Goal: Information Seeking & Learning: Learn about a topic

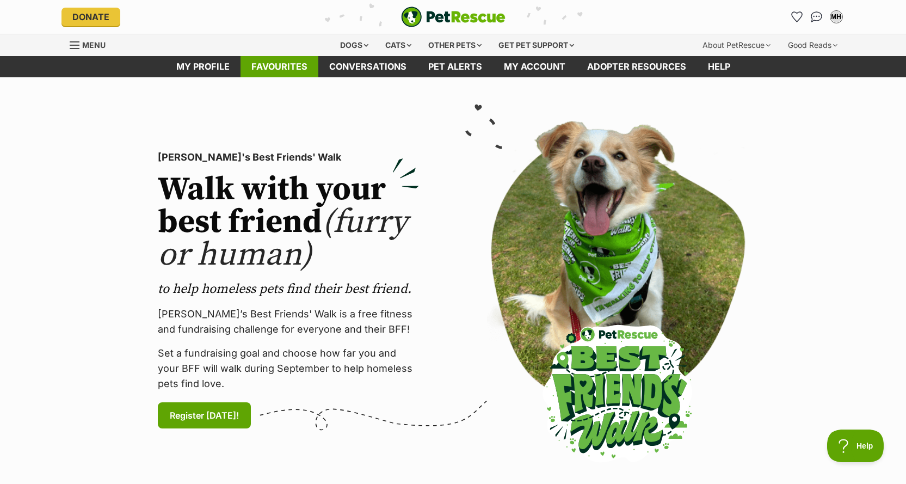
click at [258, 64] on link "Favourites" at bounding box center [280, 66] width 78 height 21
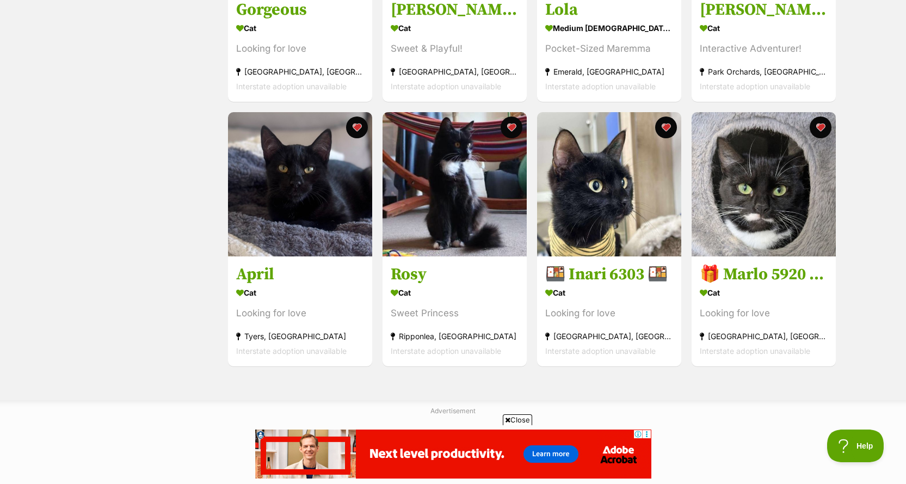
scroll to position [653, 0]
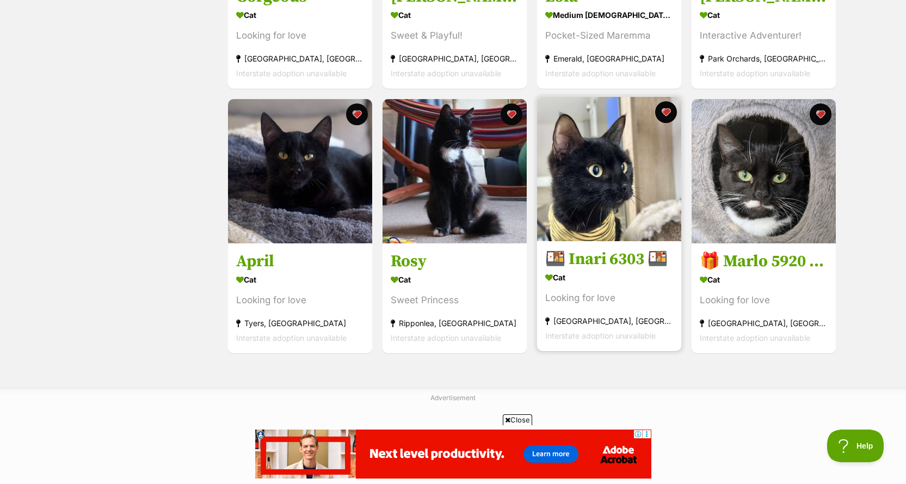
click at [592, 193] on img at bounding box center [609, 169] width 144 height 144
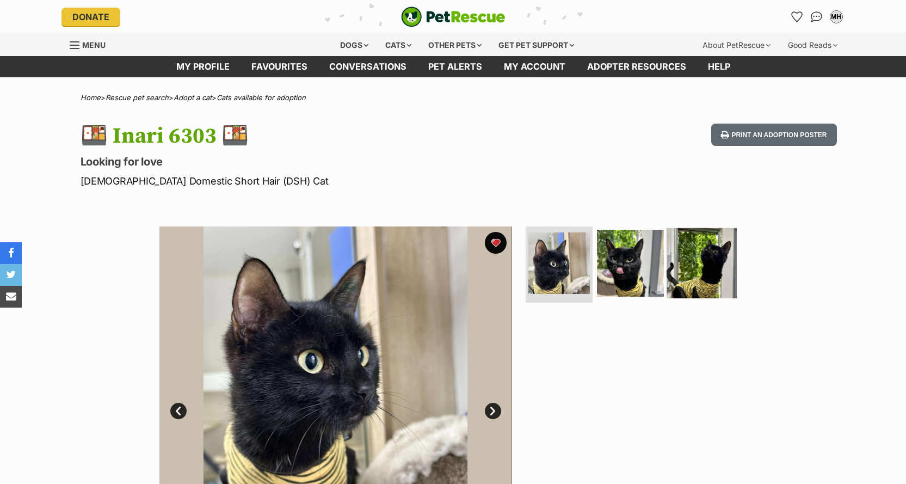
click at [706, 262] on img at bounding box center [702, 263] width 70 height 70
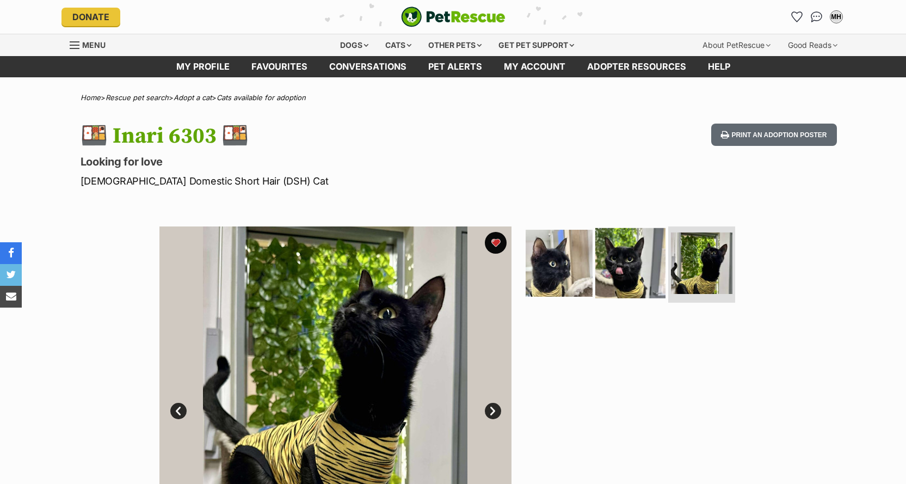
click at [632, 271] on img at bounding box center [631, 263] width 70 height 70
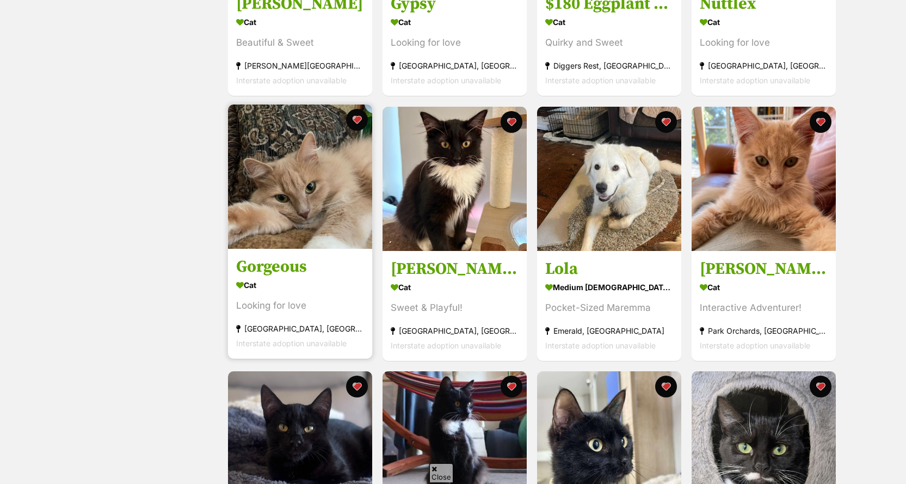
click at [303, 215] on img at bounding box center [300, 177] width 144 height 144
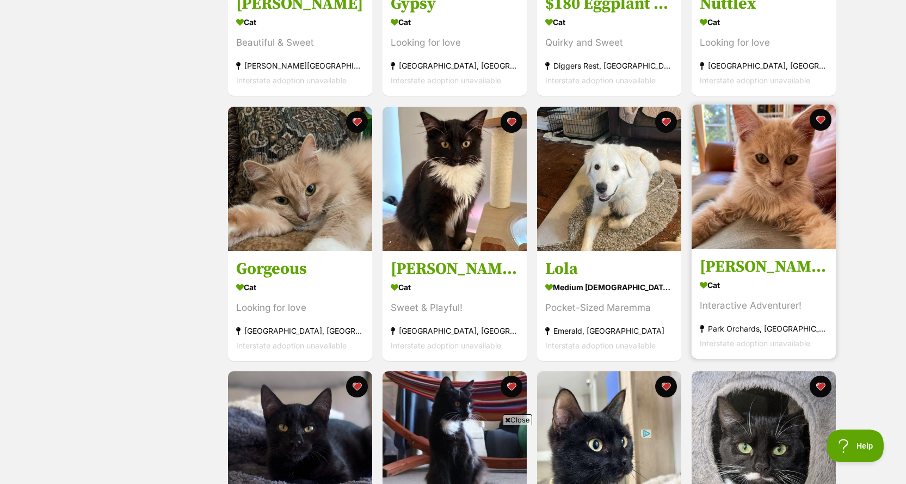
click at [728, 199] on img at bounding box center [764, 177] width 144 height 144
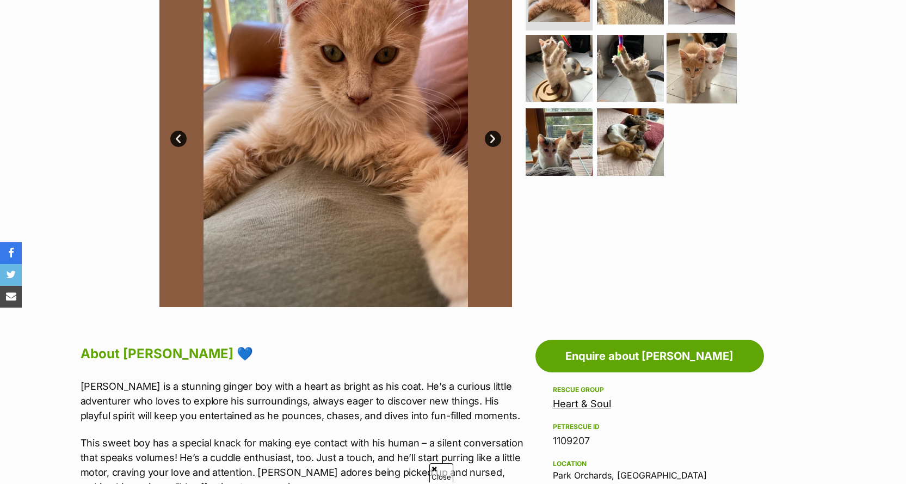
click at [691, 69] on img at bounding box center [702, 68] width 70 height 70
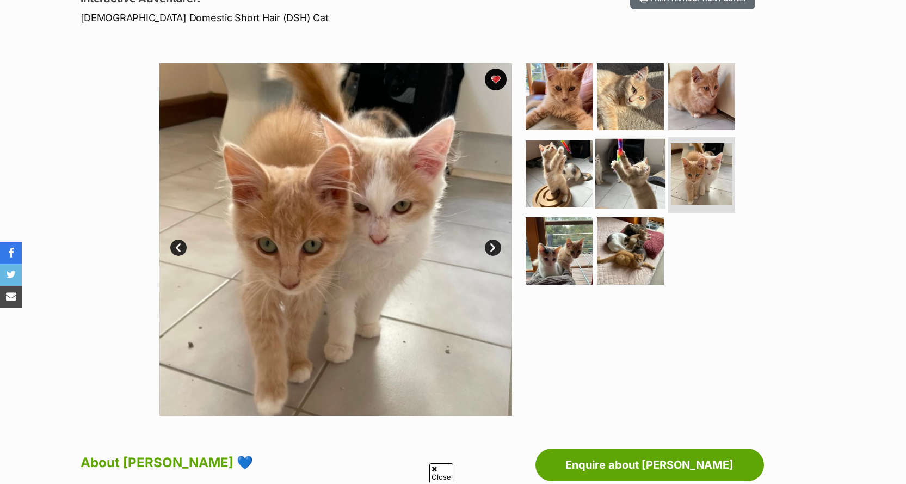
click at [628, 178] on img at bounding box center [631, 173] width 70 height 70
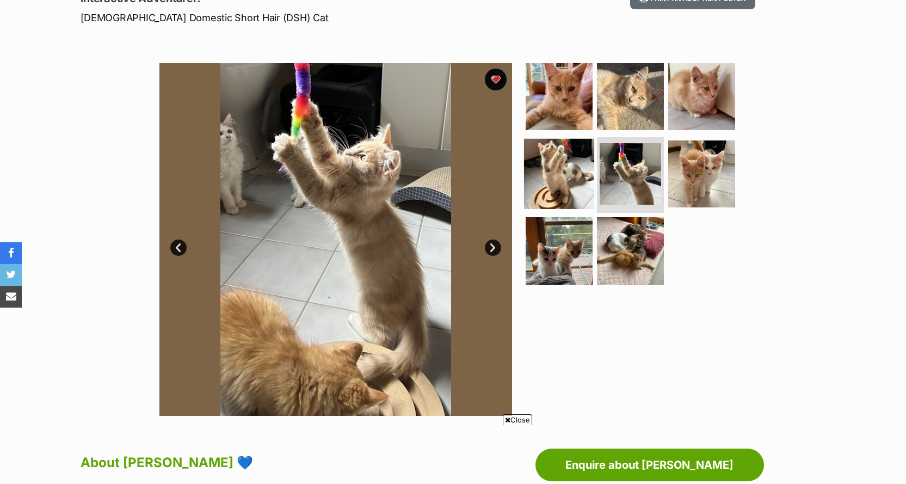
click at [549, 169] on img at bounding box center [559, 173] width 70 height 70
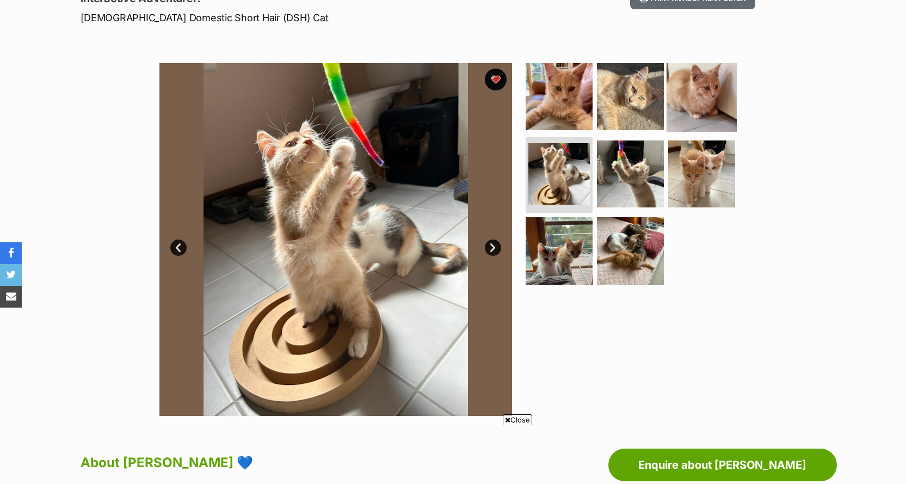
click at [703, 105] on img at bounding box center [702, 97] width 70 height 70
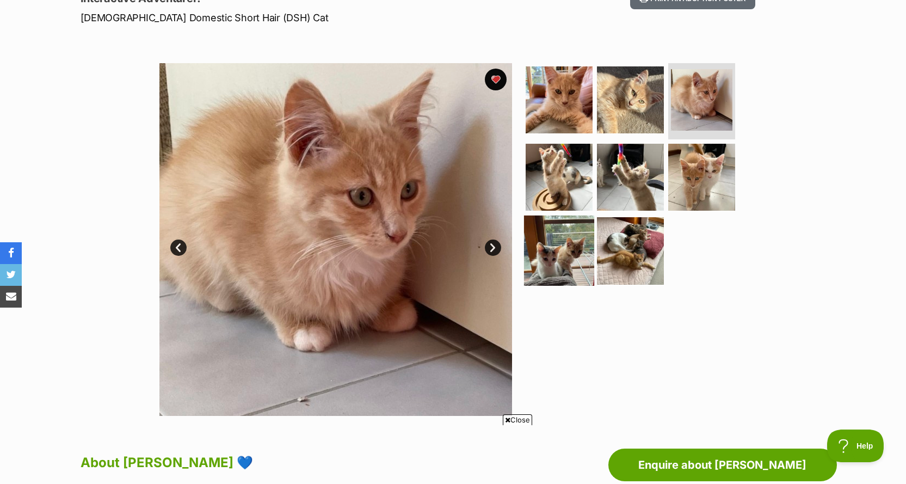
click at [560, 262] on img at bounding box center [559, 251] width 70 height 70
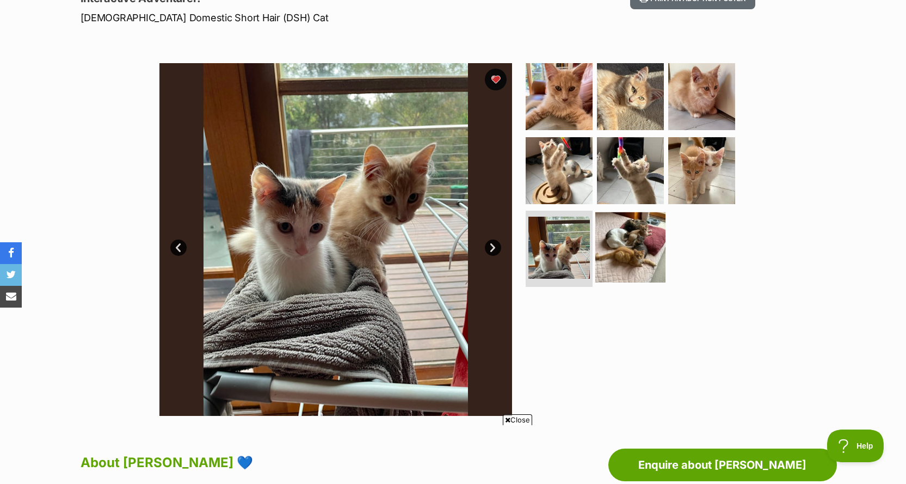
click at [629, 259] on img at bounding box center [631, 247] width 70 height 70
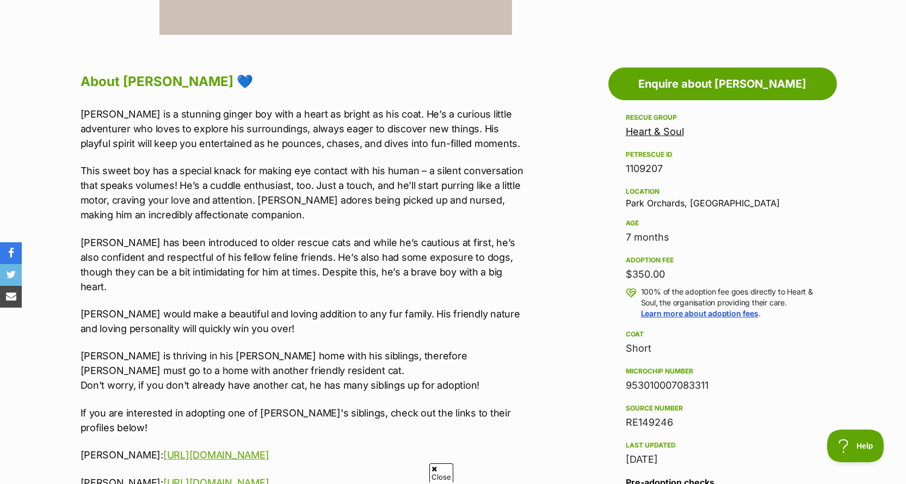
scroll to position [272, 0]
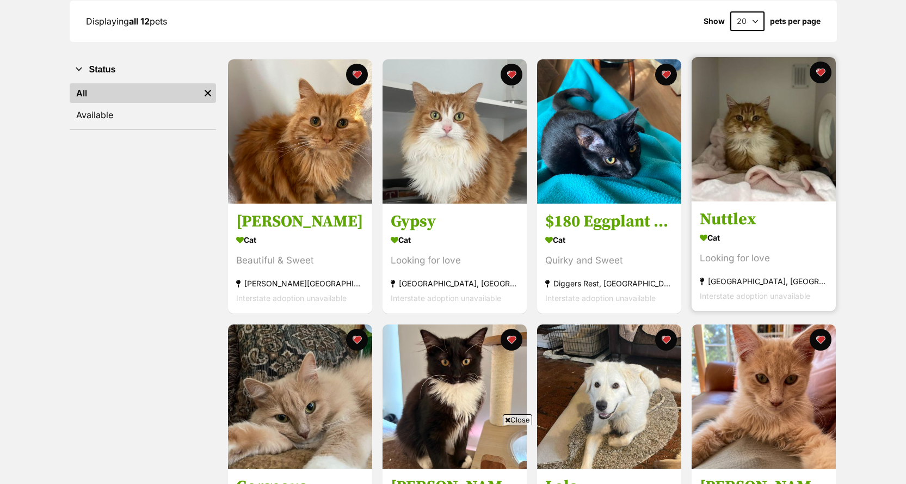
click at [758, 152] on img at bounding box center [764, 129] width 144 height 144
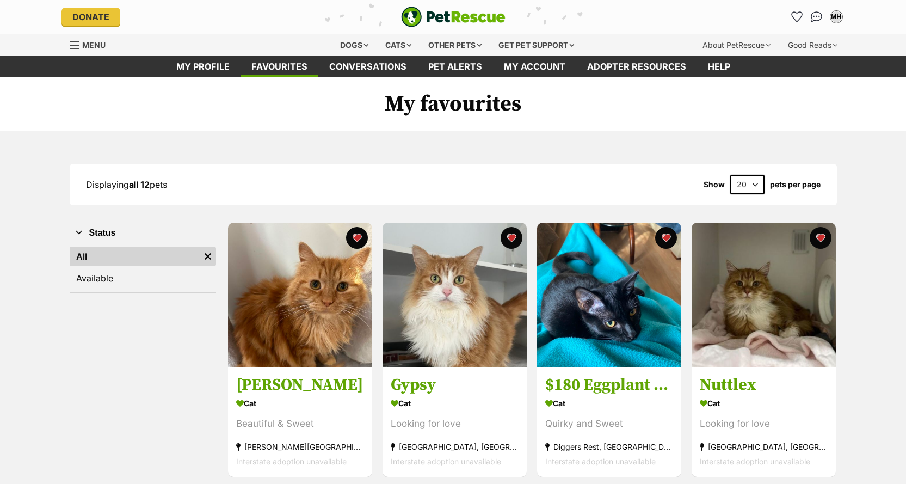
scroll to position [163, 0]
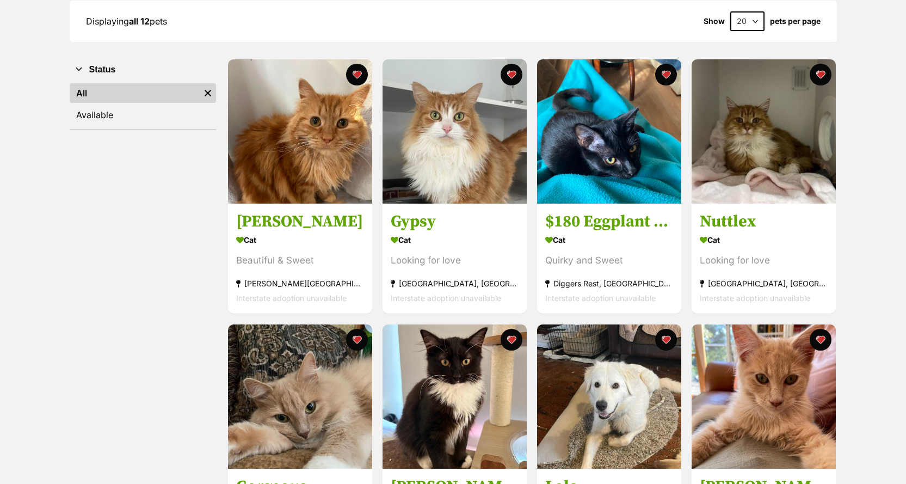
click at [315, 161] on img at bounding box center [300, 131] width 144 height 144
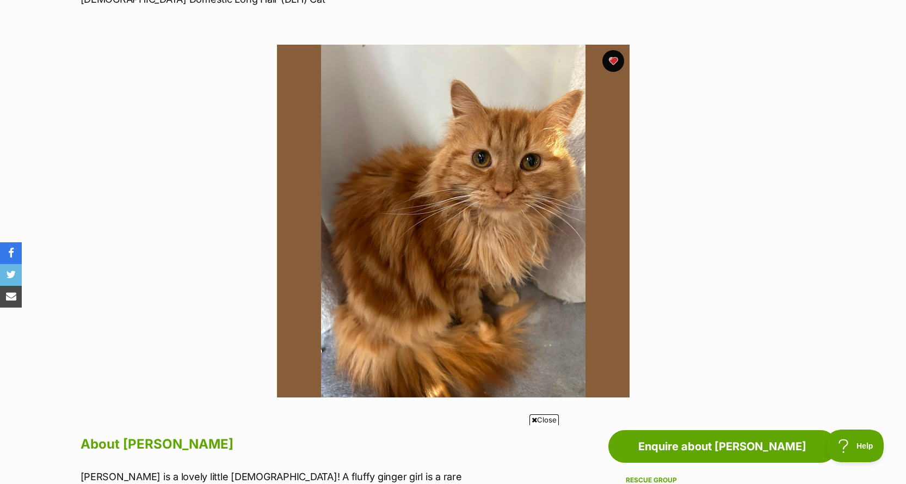
scroll to position [163, 0]
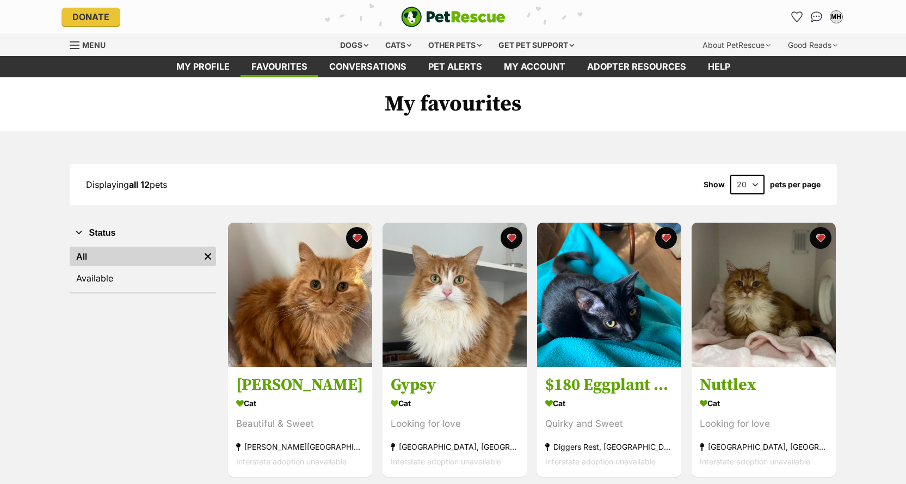
click at [467, 223] on img at bounding box center [455, 295] width 144 height 144
click at [348, 41] on div "Dogs" at bounding box center [355, 45] width 44 height 22
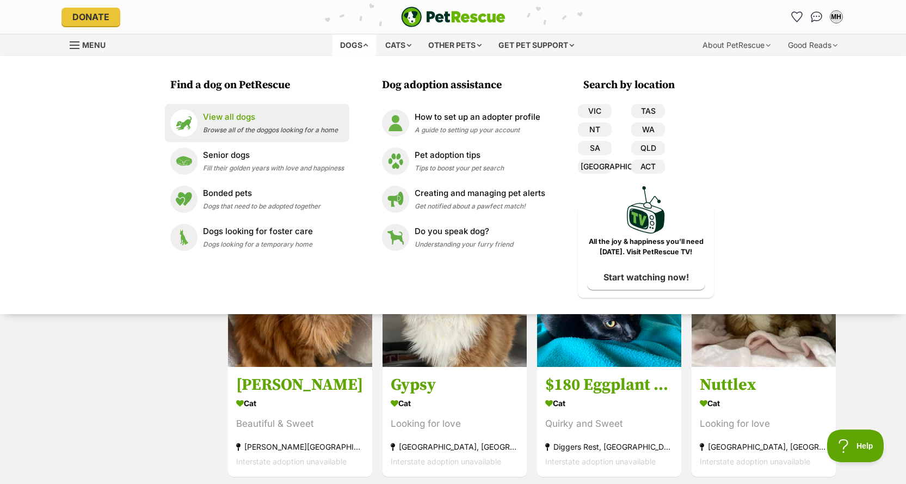
click at [225, 119] on p "View all dogs" at bounding box center [270, 117] width 135 height 13
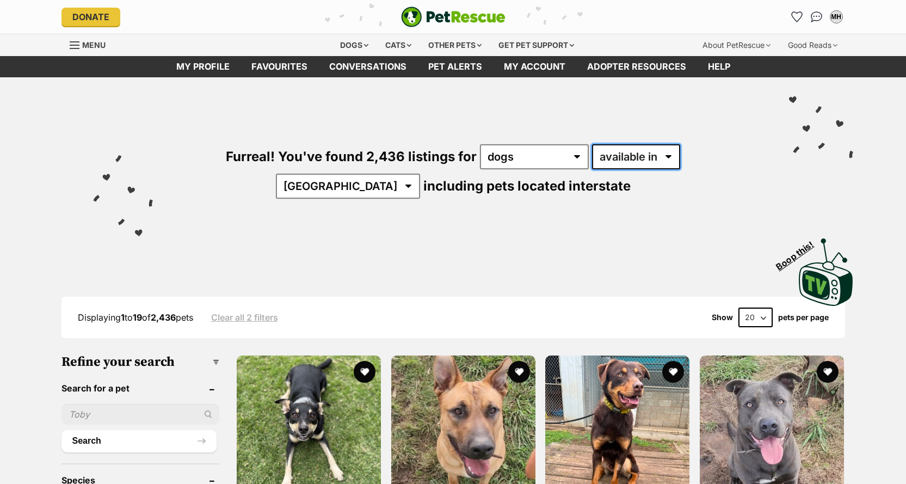
click at [628, 160] on select "available in located in" at bounding box center [636, 156] width 88 height 25
select select "disabled"
click at [592, 144] on select "available in located in" at bounding box center [636, 156] width 88 height 25
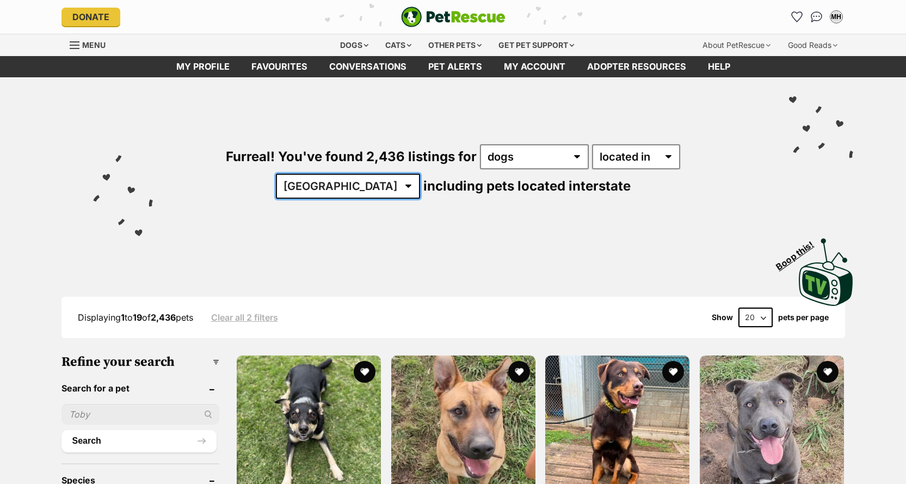
click at [420, 174] on select "Australia ACT NSW NT QLD SA TAS VIC WA" at bounding box center [348, 186] width 144 height 25
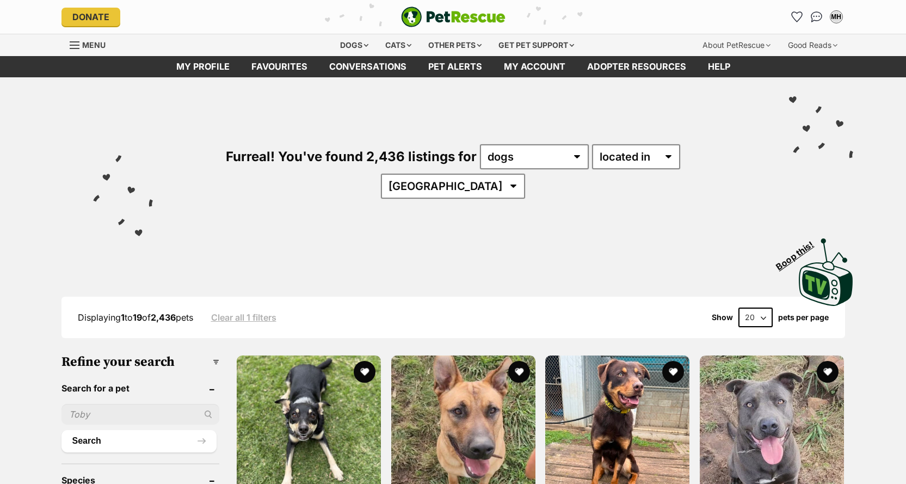
select select "VIC"
click at [525, 174] on select "Australia ACT NSW NT QLD SA TAS VIC WA" at bounding box center [453, 186] width 144 height 25
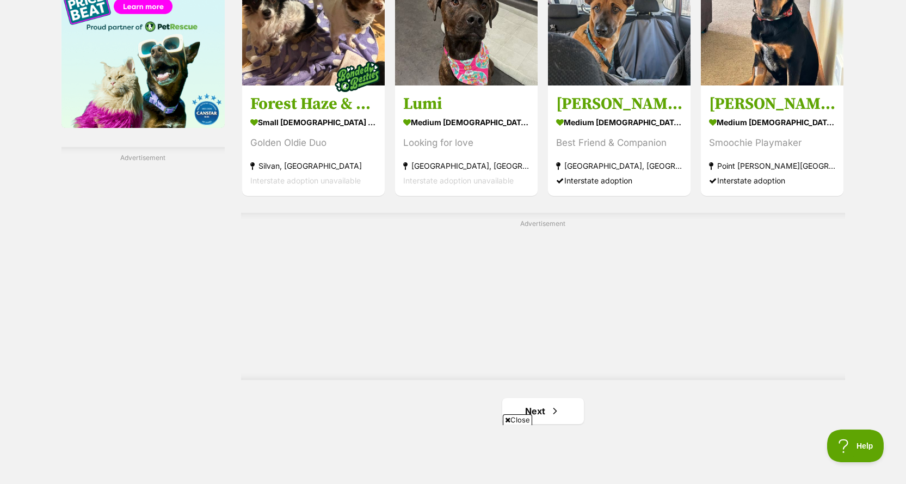
scroll to position [1960, 0]
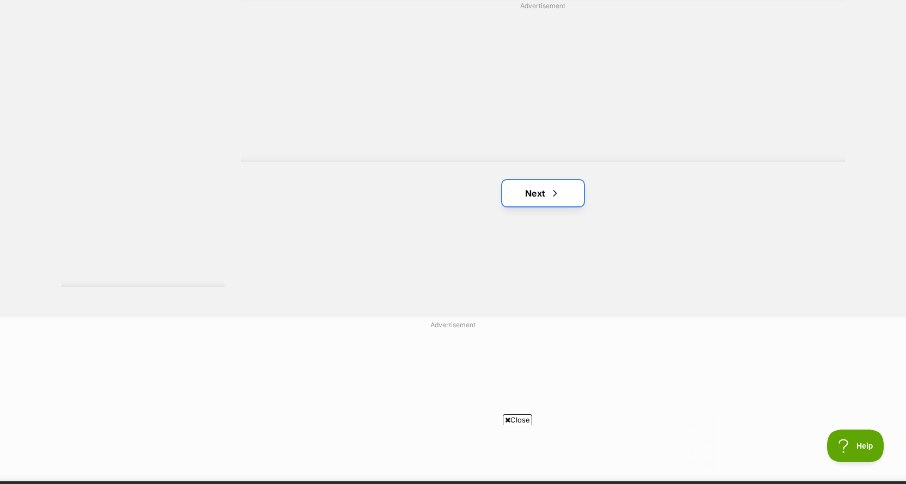
click at [545, 195] on link "Next" at bounding box center [544, 193] width 82 height 26
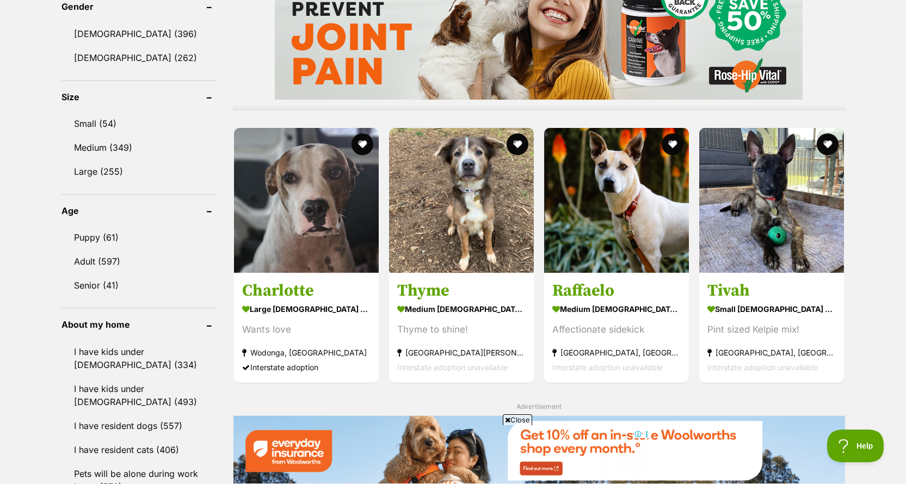
scroll to position [926, 0]
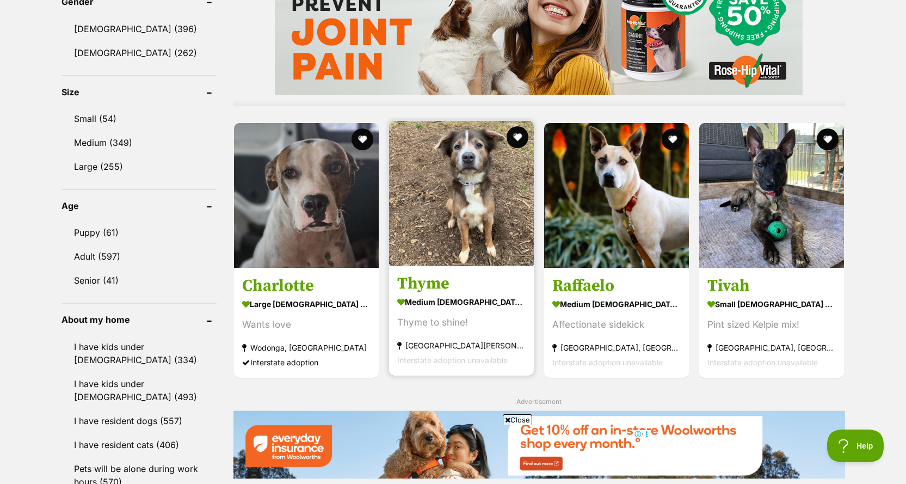
click at [462, 227] on img at bounding box center [461, 193] width 145 height 145
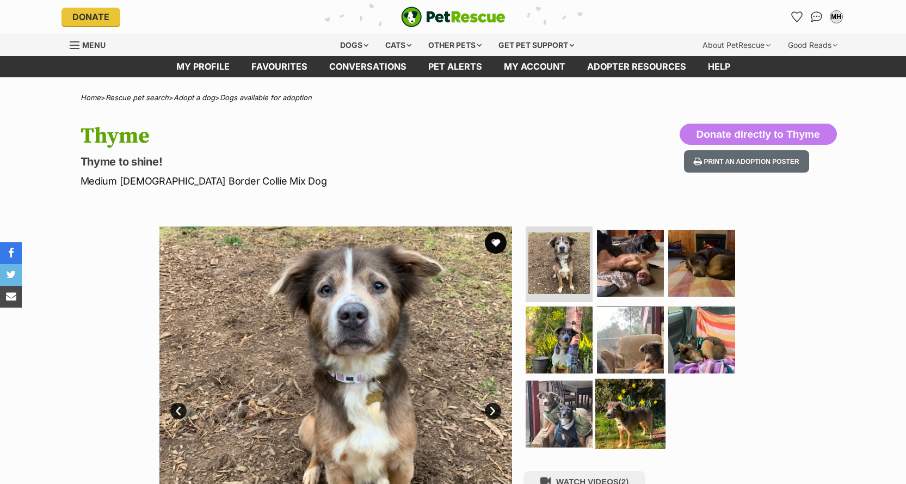
click at [616, 415] on img at bounding box center [631, 414] width 70 height 70
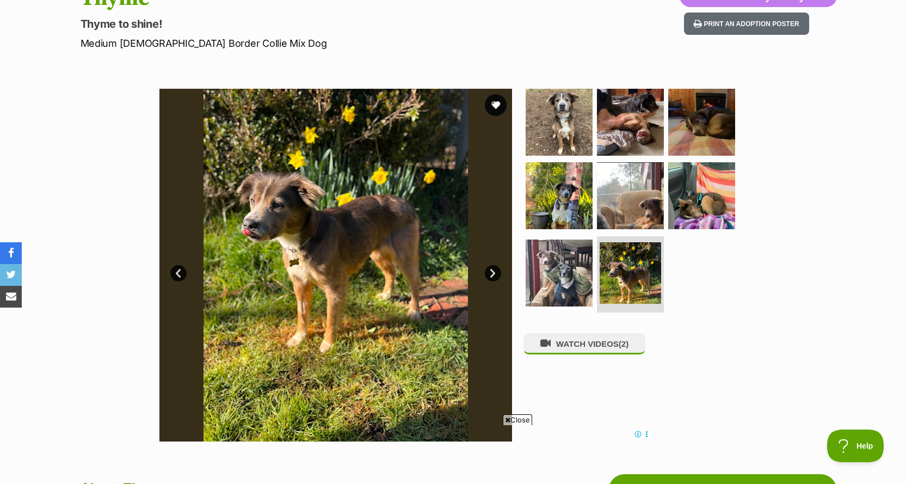
scroll to position [109, 0]
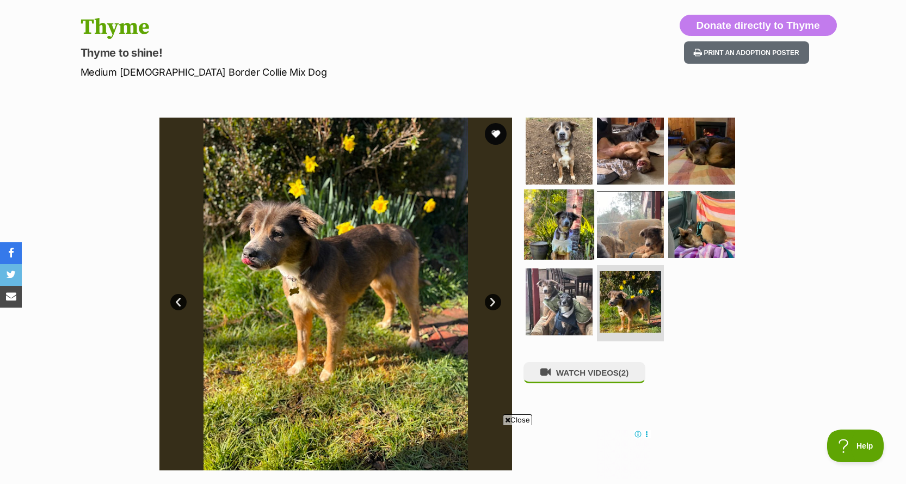
click at [565, 226] on img at bounding box center [559, 224] width 70 height 70
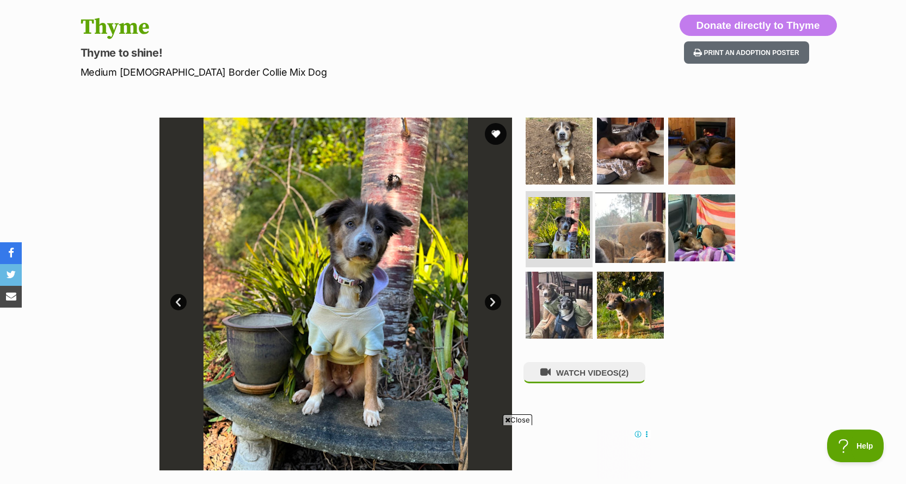
click at [639, 230] on img at bounding box center [631, 228] width 70 height 70
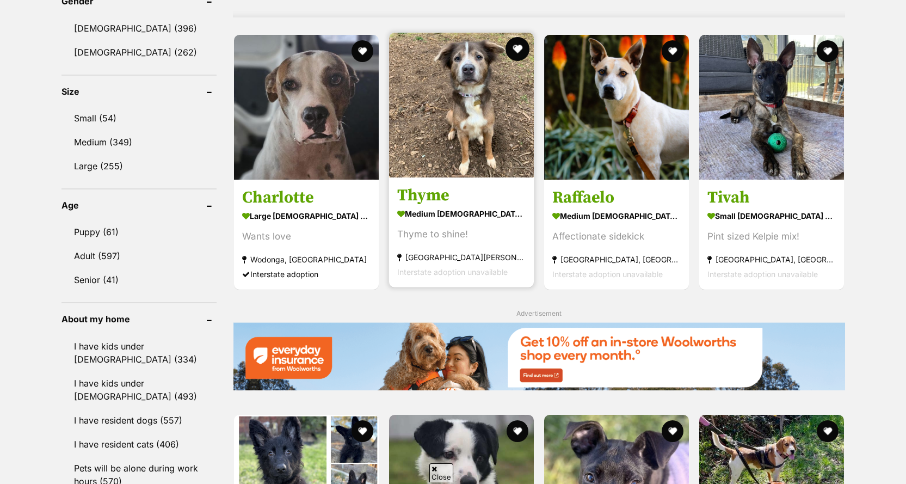
click at [509, 52] on button "favourite" at bounding box center [518, 49] width 24 height 24
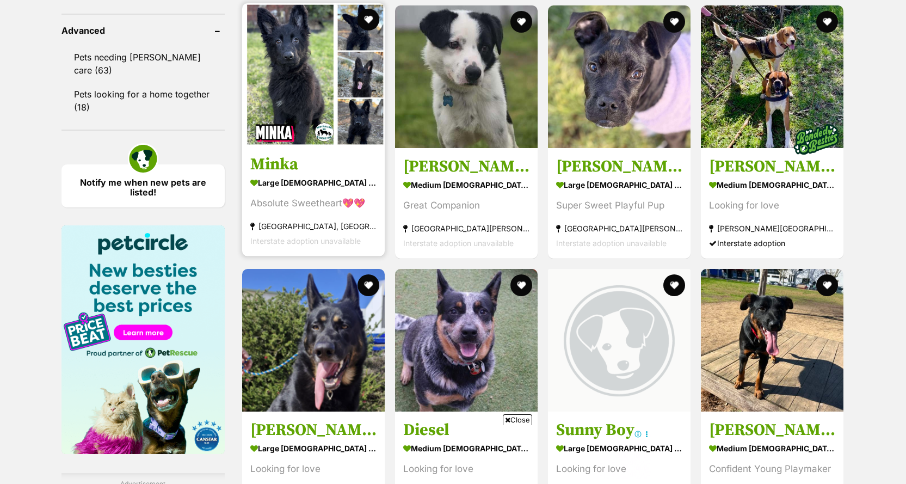
click at [287, 97] on img at bounding box center [313, 74] width 143 height 143
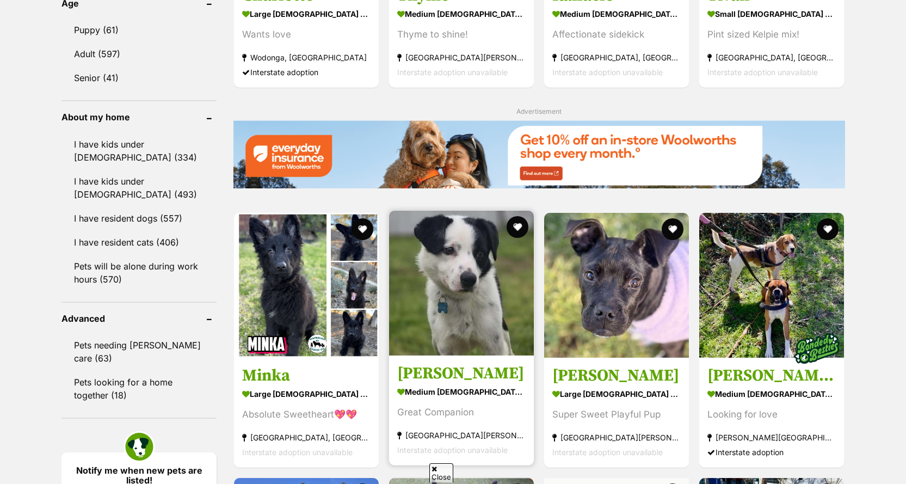
scroll to position [1089, 0]
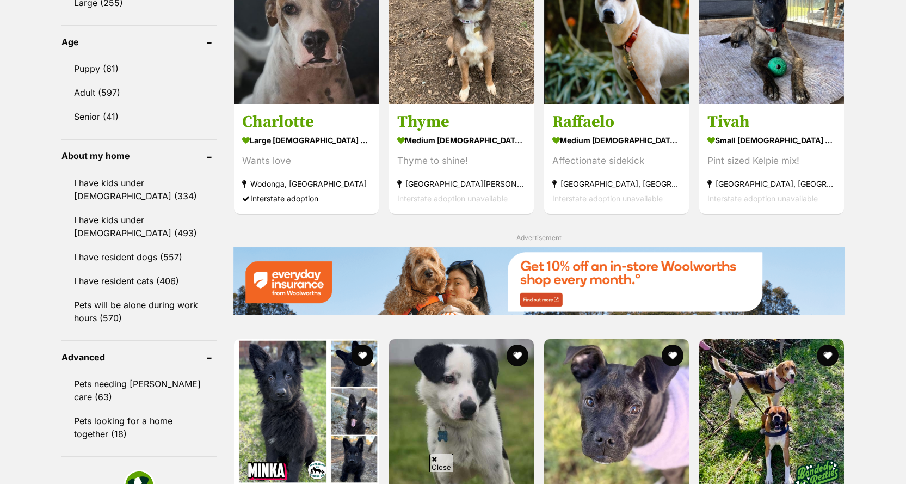
click at [360, 265] on img at bounding box center [539, 281] width 612 height 68
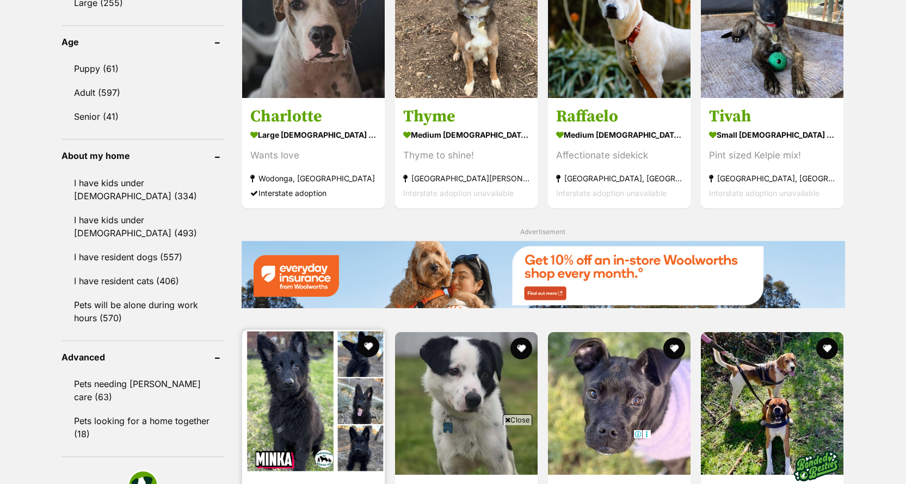
scroll to position [0, 0]
click at [369, 346] on button "favourite" at bounding box center [369, 346] width 24 height 24
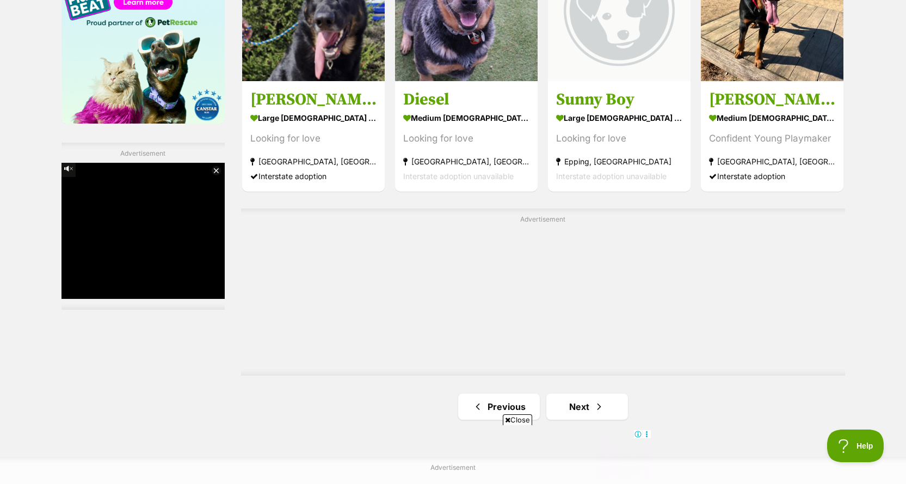
scroll to position [1906, 0]
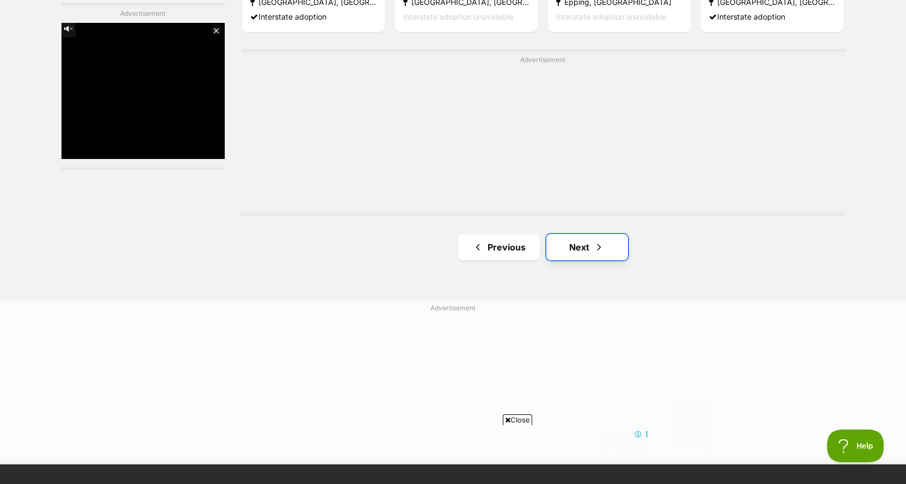
click at [581, 246] on link "Next" at bounding box center [588, 247] width 82 height 26
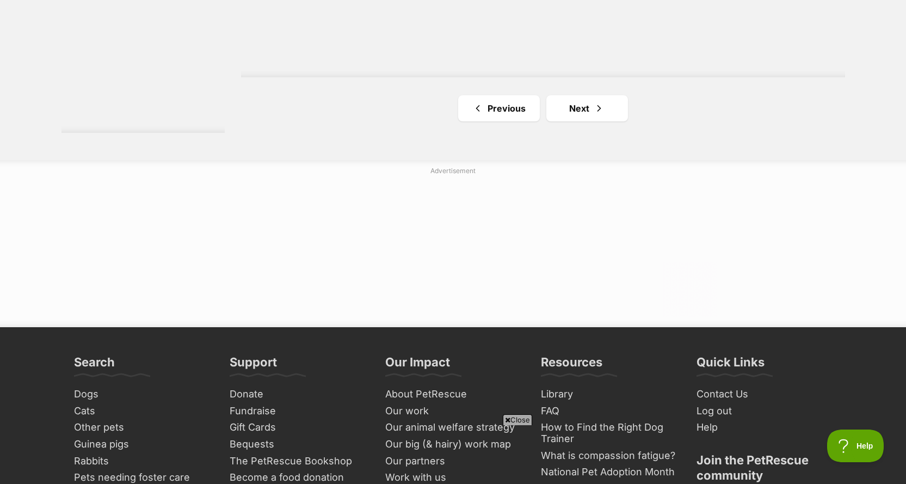
scroll to position [2123, 0]
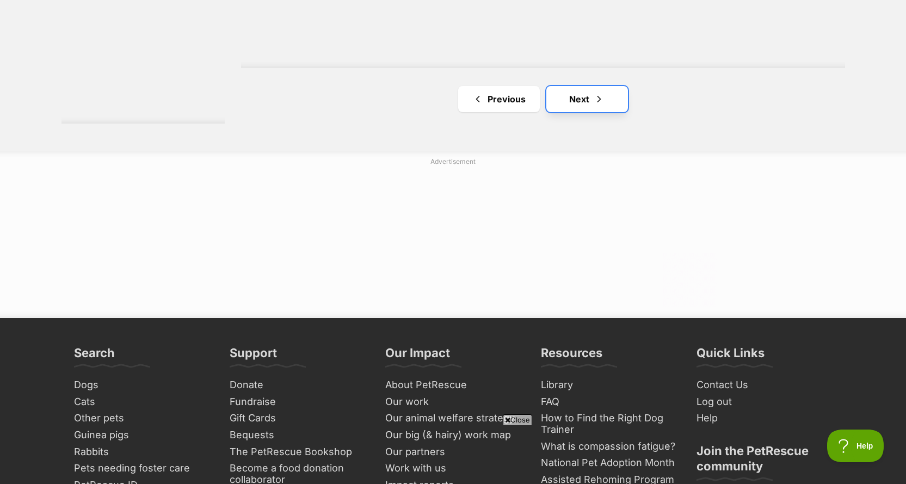
click at [577, 109] on link "Next" at bounding box center [588, 99] width 82 height 26
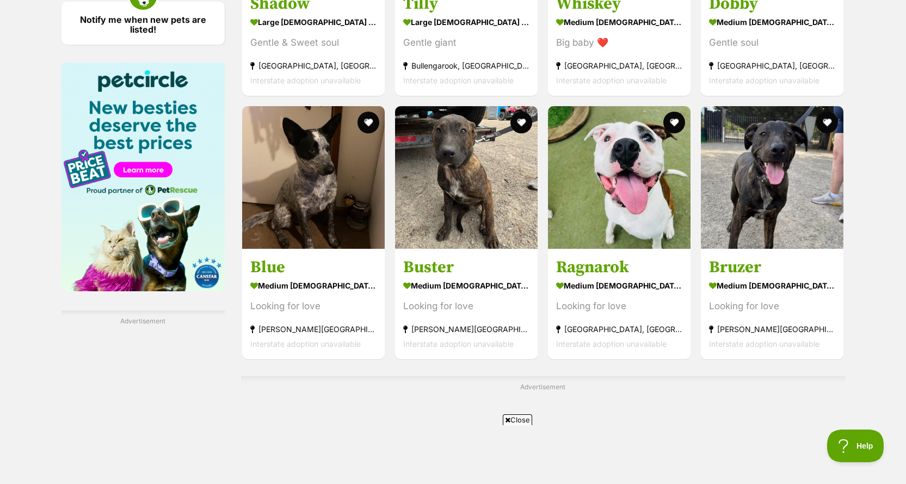
scroll to position [1851, 0]
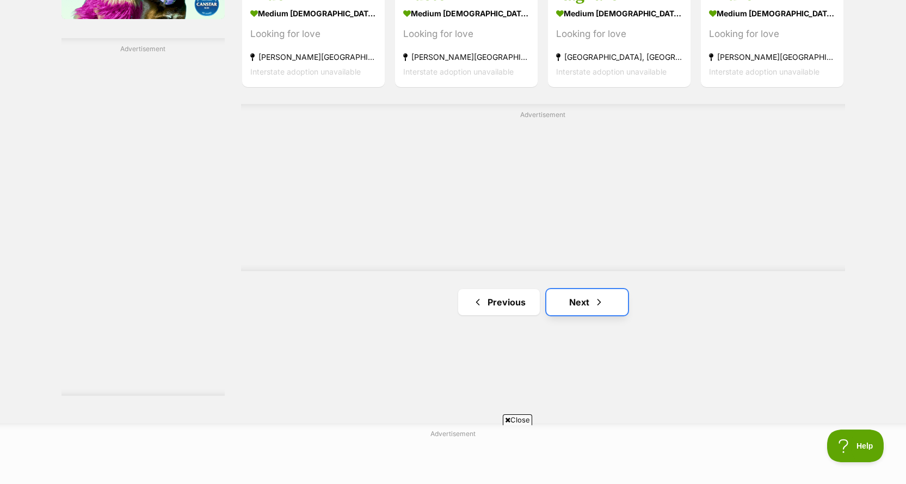
click at [606, 301] on link "Next" at bounding box center [588, 302] width 82 height 26
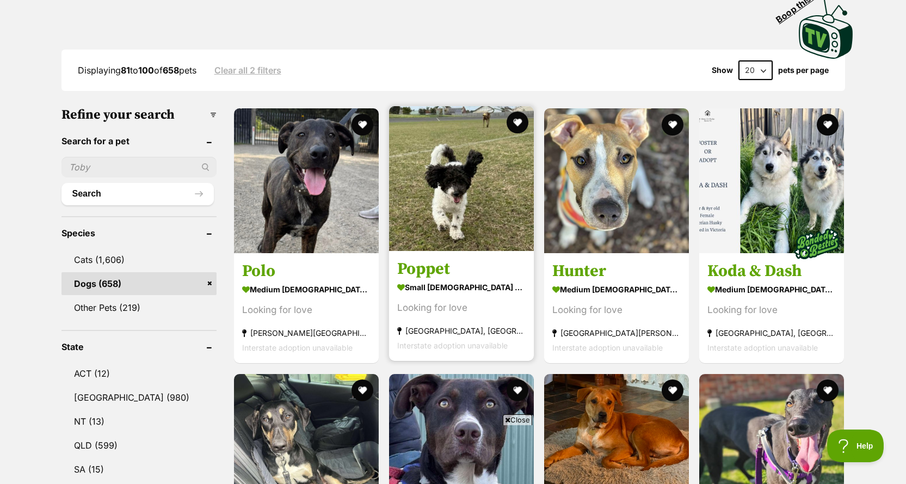
click at [440, 183] on img at bounding box center [461, 178] width 145 height 145
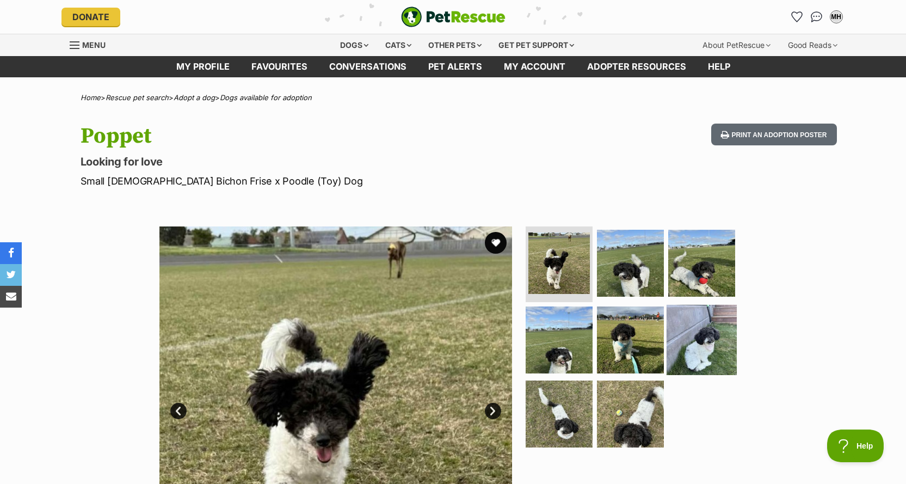
click at [701, 346] on img at bounding box center [702, 340] width 70 height 70
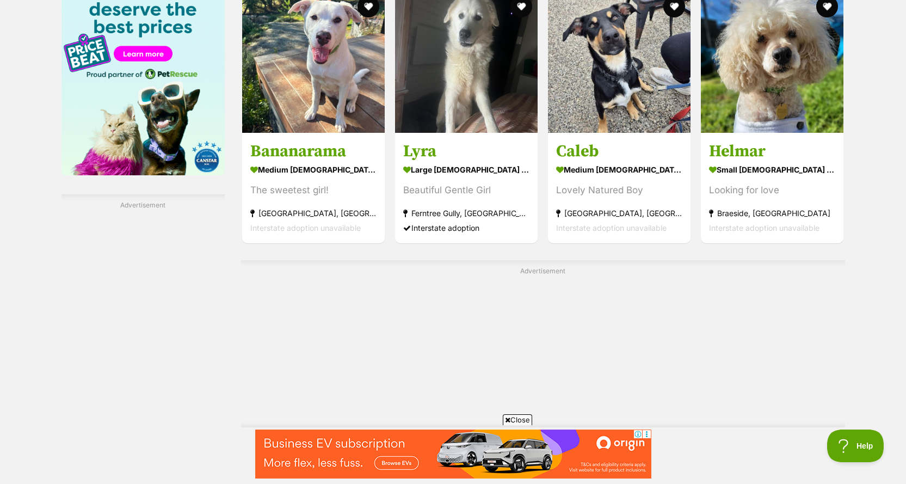
scroll to position [1845, 0]
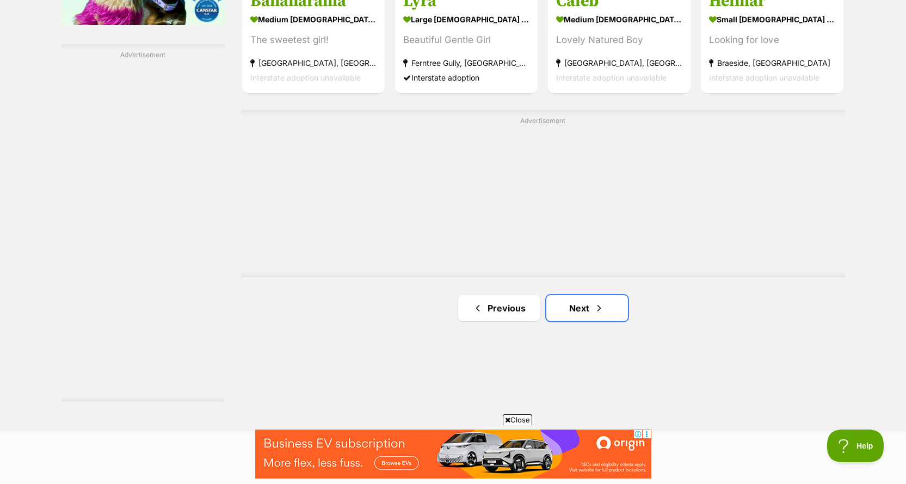
click at [583, 310] on link "Next" at bounding box center [588, 308] width 82 height 26
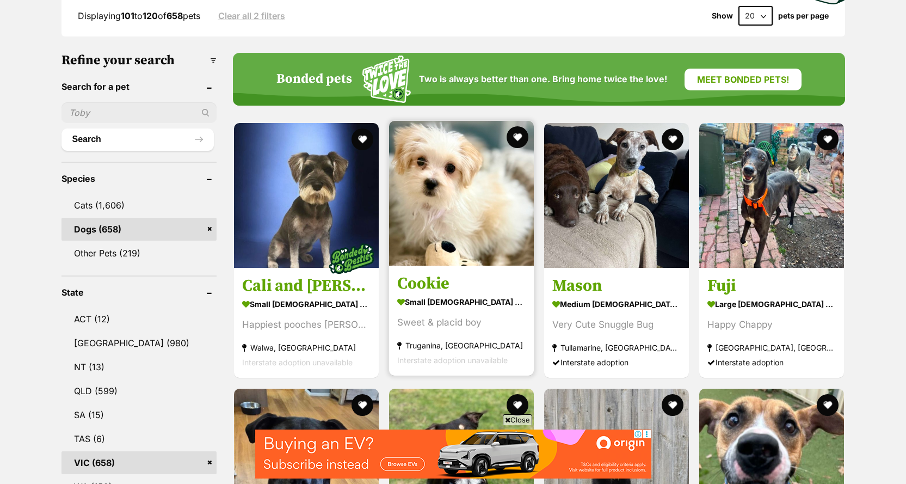
click at [455, 200] on img at bounding box center [461, 193] width 145 height 145
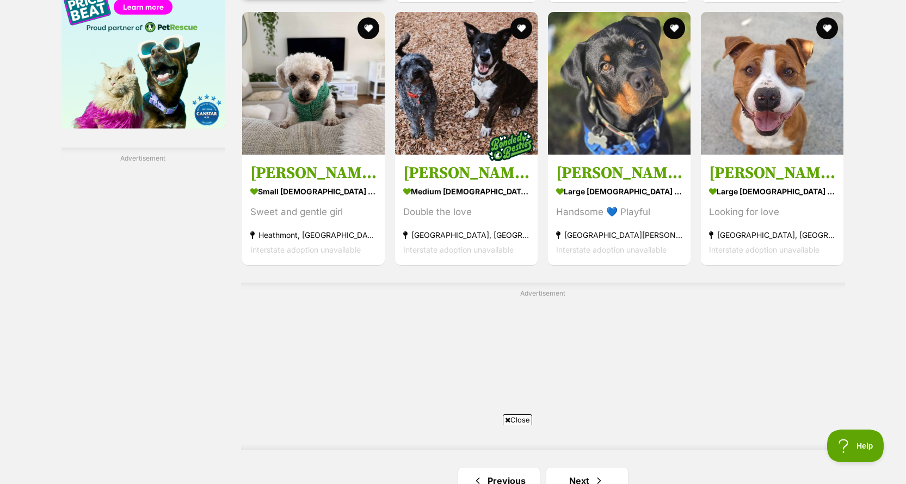
scroll to position [1905, 0]
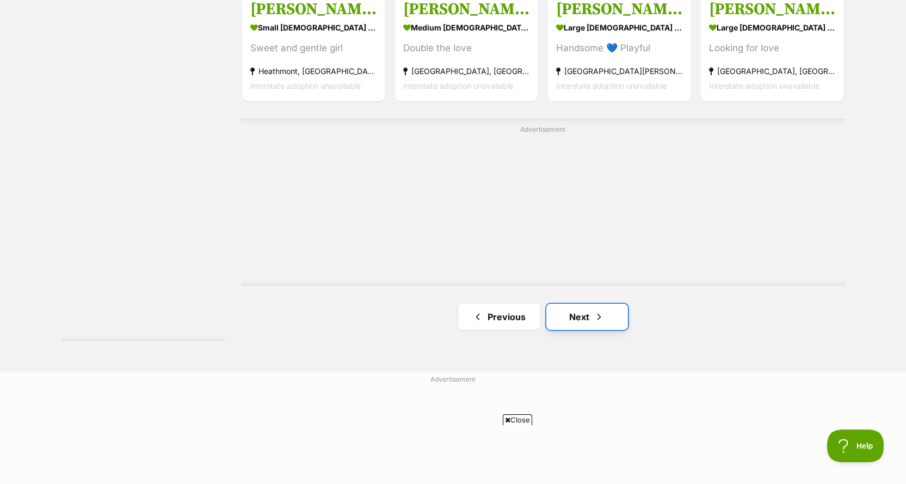
click at [597, 321] on span "Next page" at bounding box center [599, 316] width 11 height 13
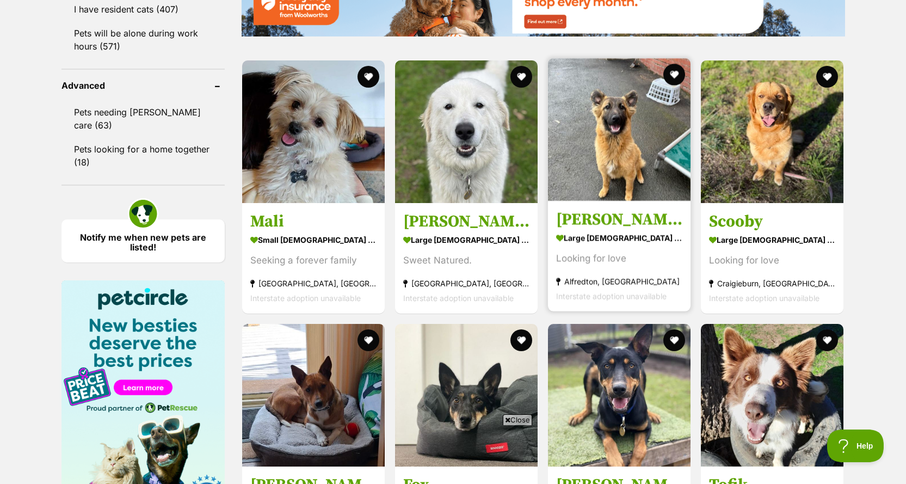
click at [619, 179] on img at bounding box center [619, 129] width 143 height 143
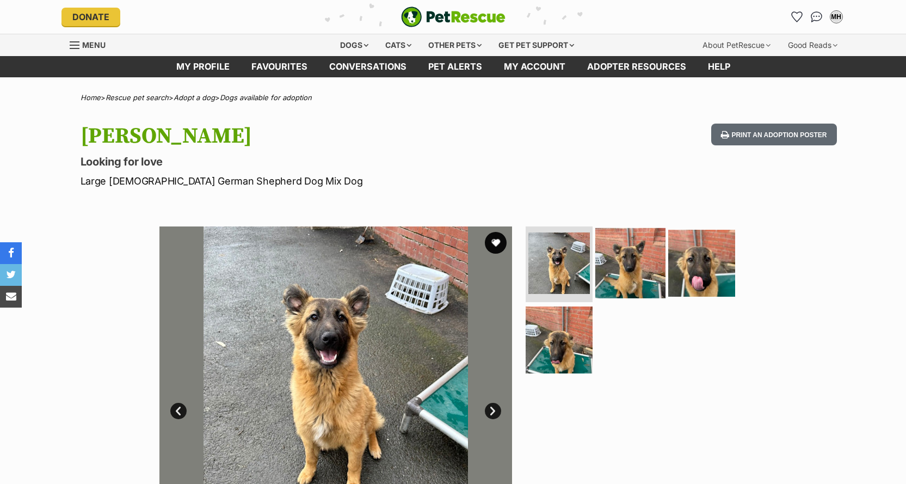
click at [640, 271] on img at bounding box center [631, 263] width 70 height 70
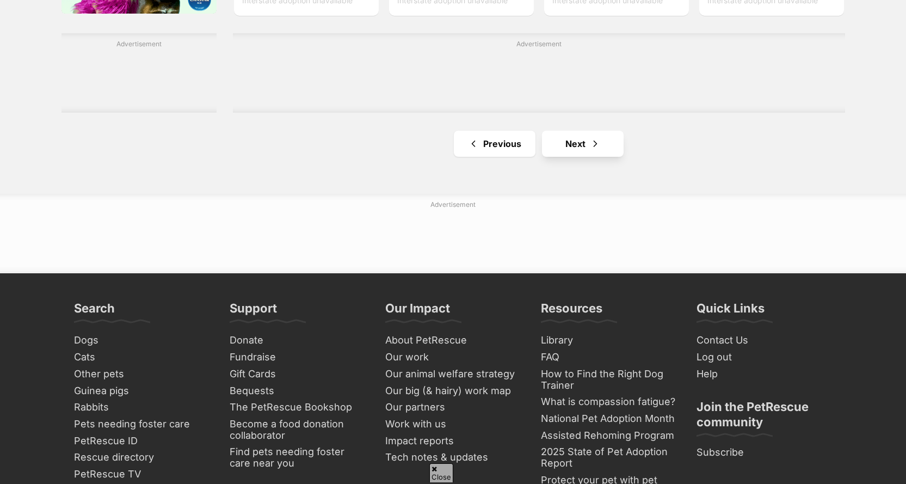
scroll to position [1845, 0]
click at [574, 131] on link "Next" at bounding box center [583, 144] width 82 height 26
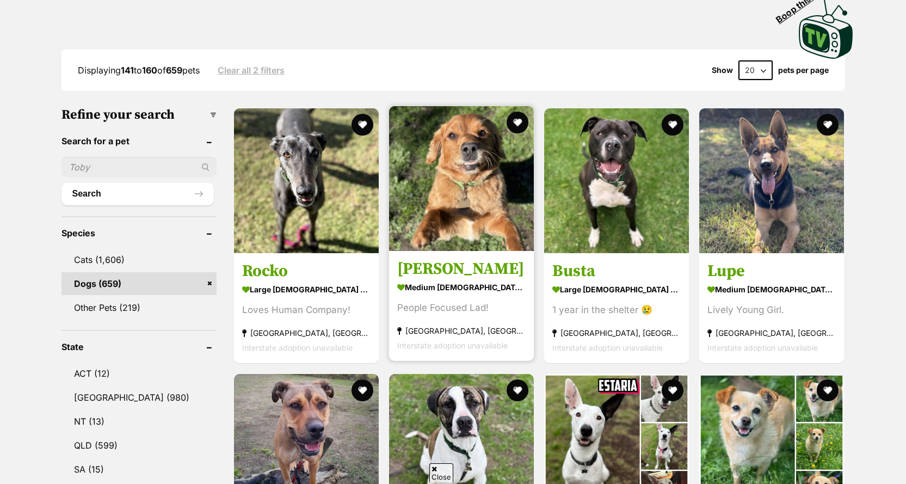
click at [452, 199] on img at bounding box center [461, 178] width 145 height 145
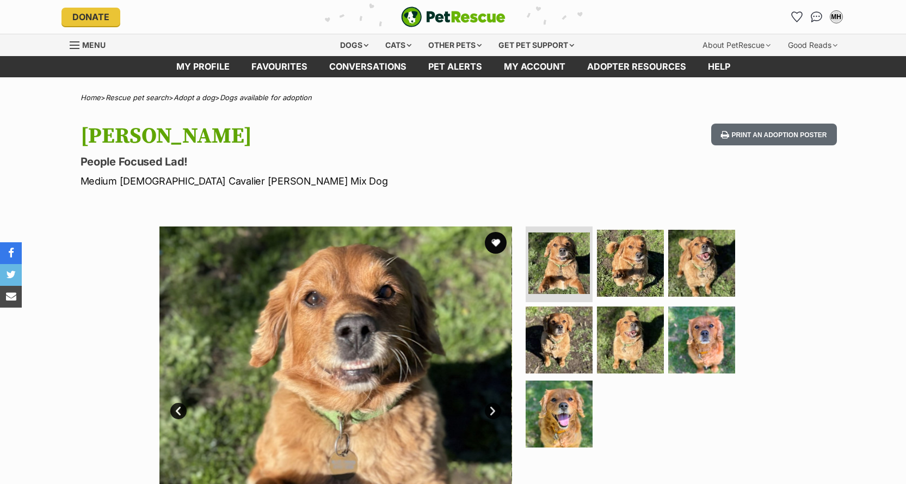
click at [711, 347] on img at bounding box center [702, 340] width 67 height 67
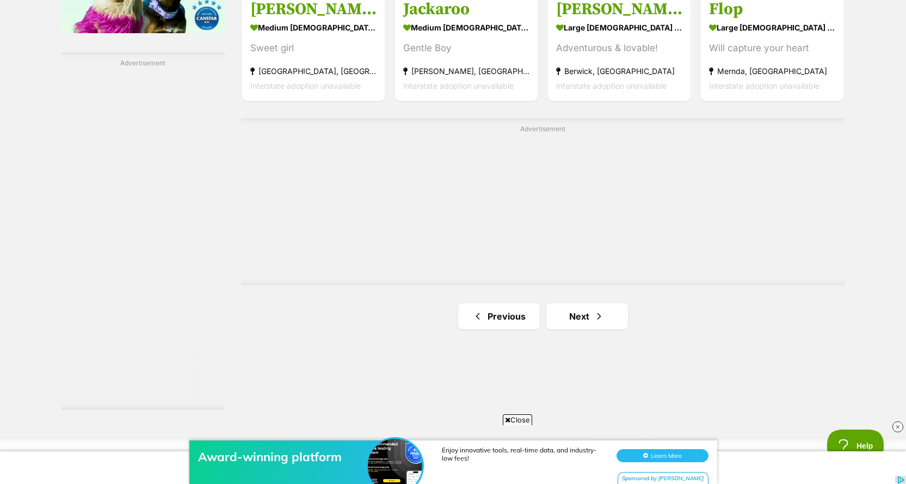
scroll to position [1954, 0]
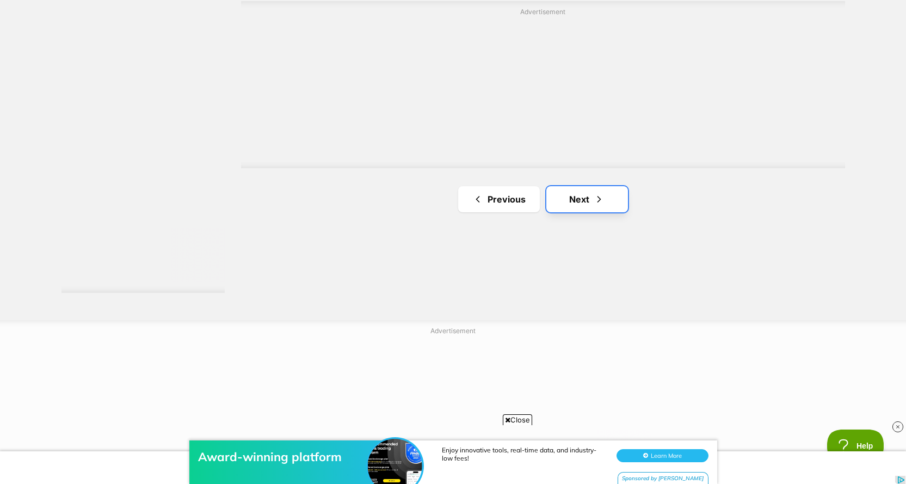
click at [584, 200] on link "Next" at bounding box center [588, 199] width 82 height 26
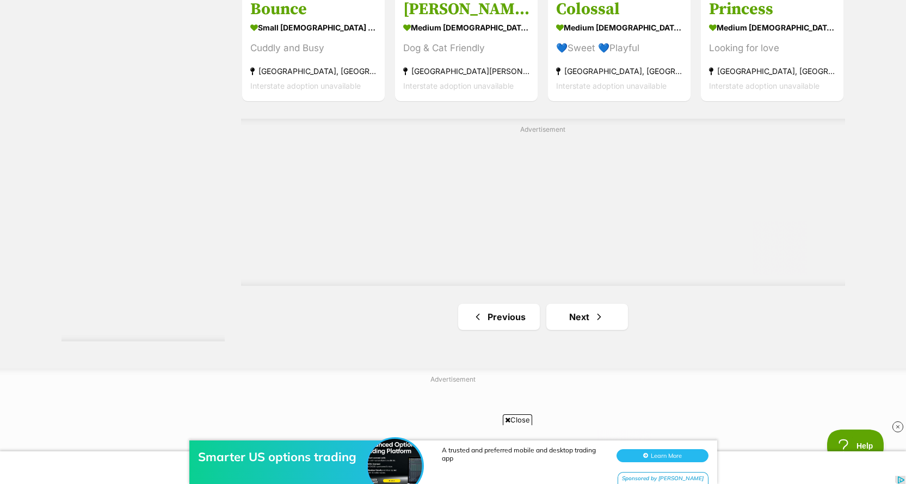
scroll to position [2178, 0]
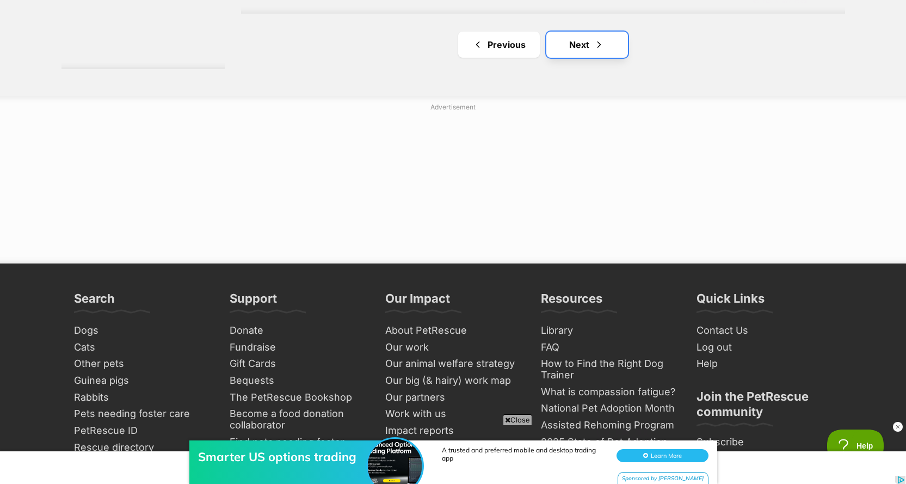
click at [590, 46] on link "Next" at bounding box center [588, 45] width 82 height 26
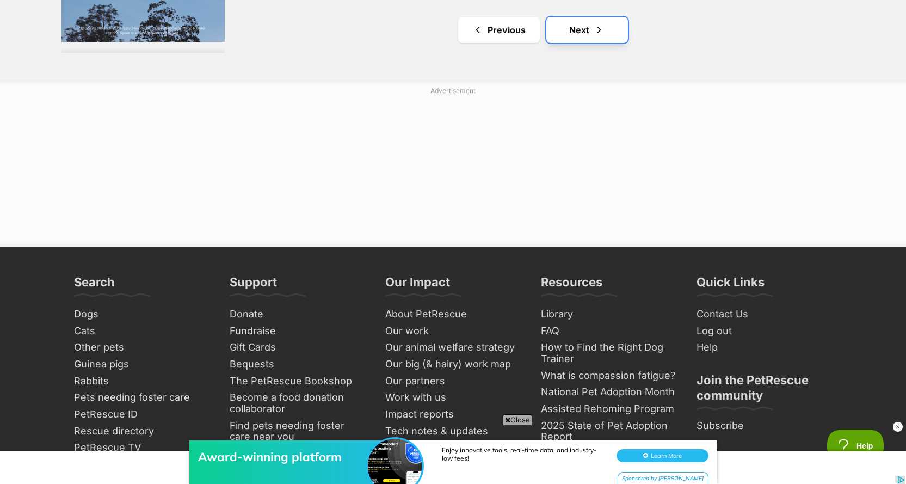
click at [587, 34] on link "Next" at bounding box center [588, 30] width 82 height 26
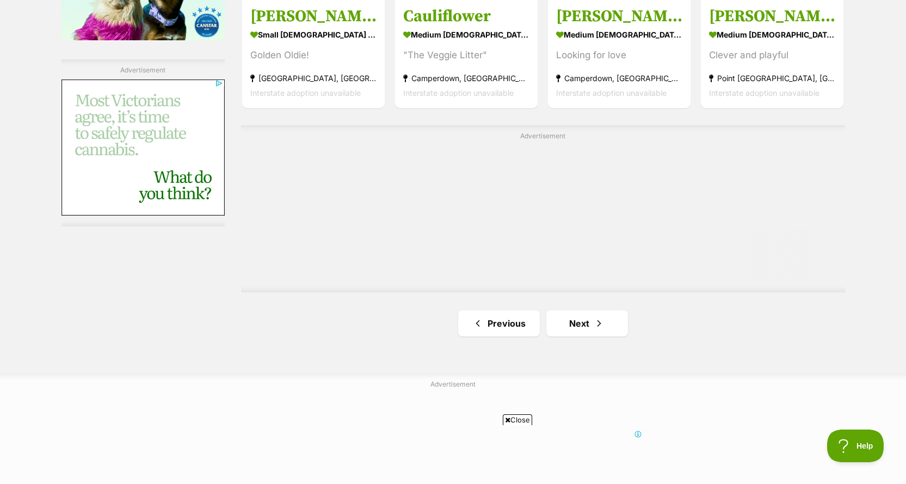
scroll to position [1851, 0]
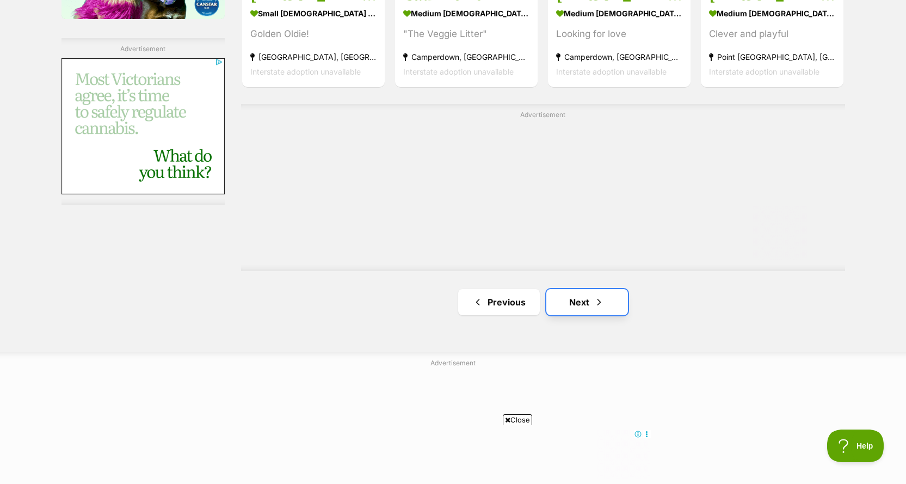
click at [593, 308] on link "Next" at bounding box center [588, 302] width 82 height 26
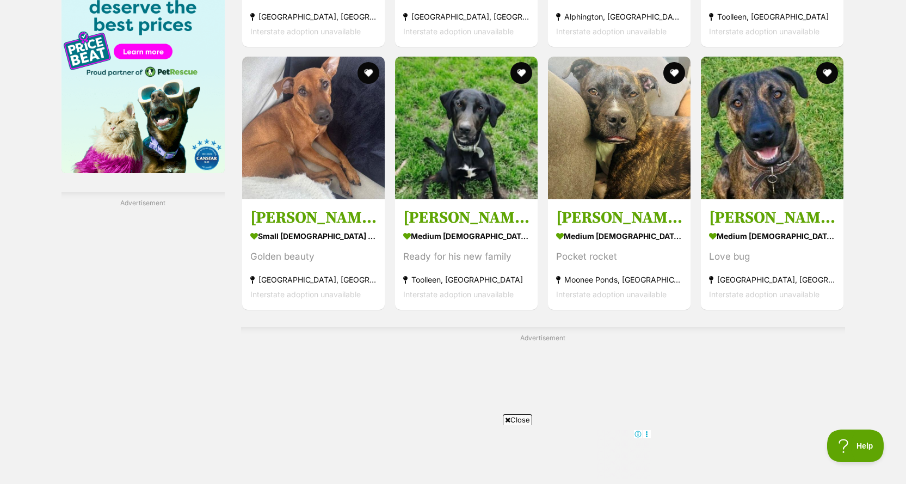
scroll to position [1915, 0]
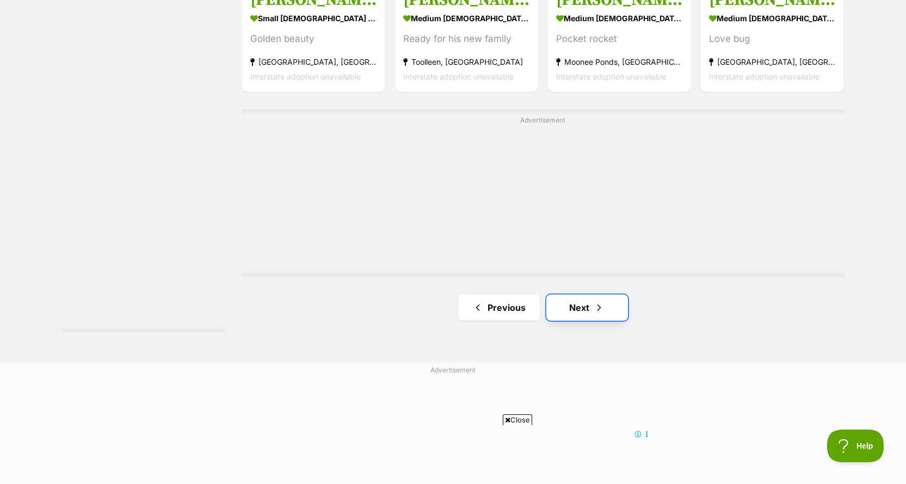
click at [608, 306] on link "Next" at bounding box center [588, 308] width 82 height 26
